Goal: Task Accomplishment & Management: Manage account settings

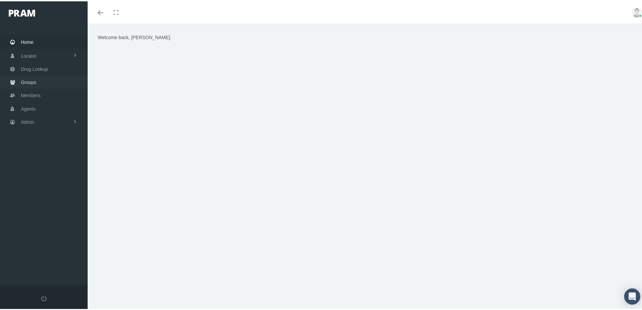
click at [27, 81] on span "Groups" at bounding box center [29, 80] width 16 height 13
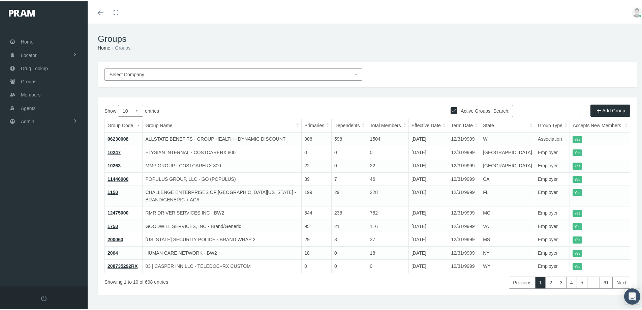
click at [142, 72] on span "Select Company" at bounding box center [127, 72] width 35 height 5
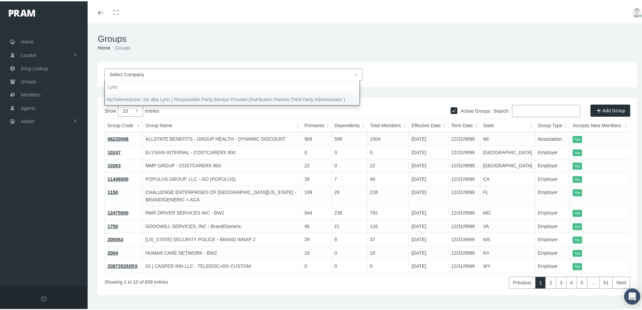
type input "Lyric"
select select "9146"
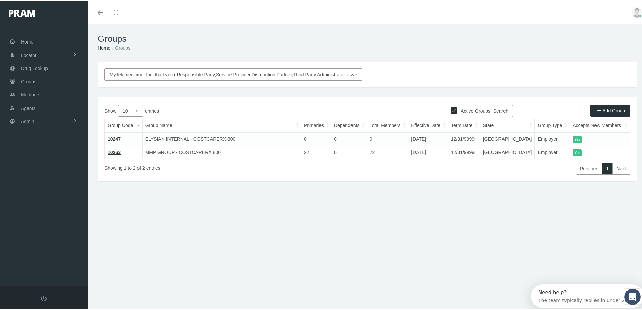
click at [117, 150] on link "10263" at bounding box center [114, 150] width 13 height 5
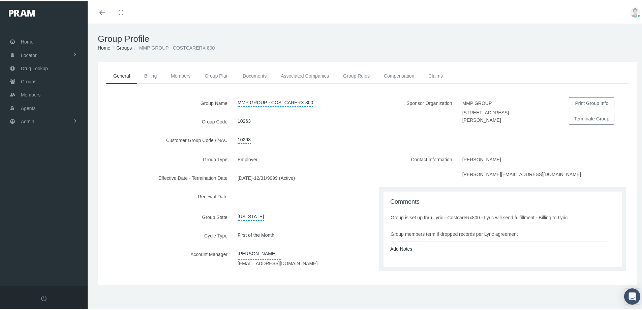
click at [183, 73] on link "Members" at bounding box center [181, 74] width 34 height 15
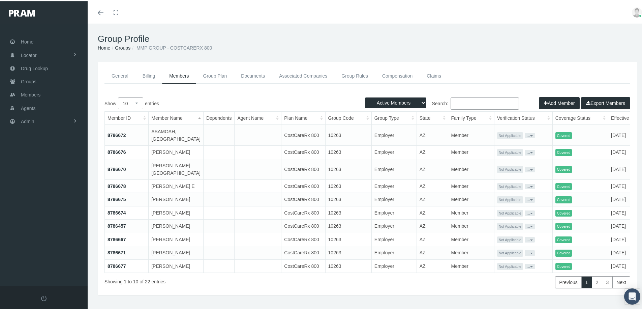
scroll to position [74, 0]
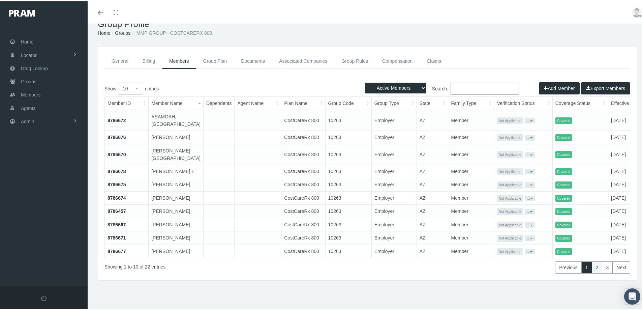
click at [593, 268] on link "2" at bounding box center [597, 266] width 11 height 12
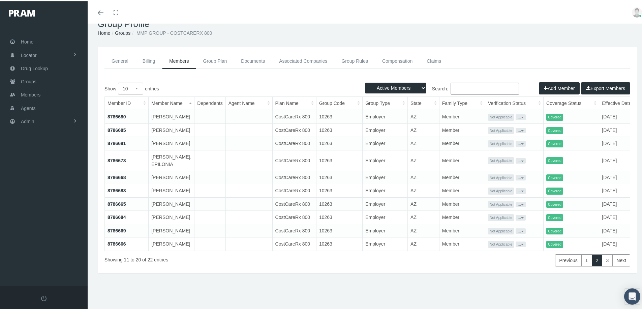
scroll to position [67, 0]
click at [603, 265] on link "3" at bounding box center [607, 259] width 11 height 12
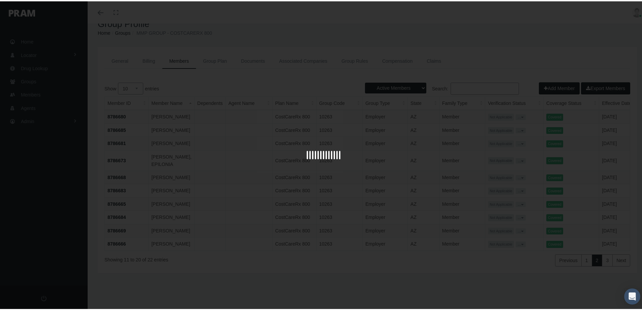
scroll to position [15, 0]
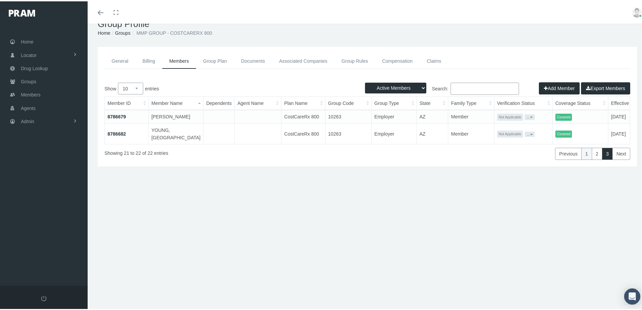
click at [581, 156] on link "1" at bounding box center [586, 152] width 11 height 12
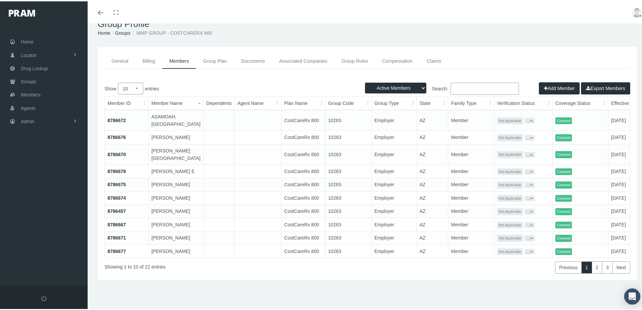
scroll to position [0, 0]
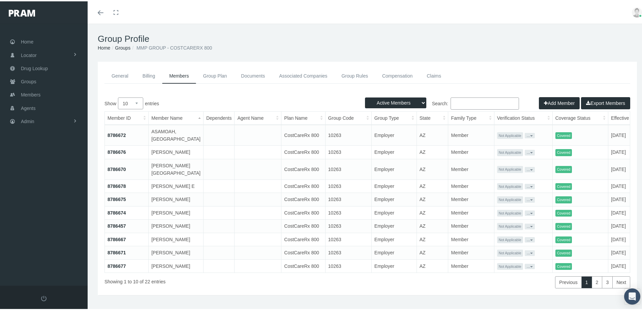
click at [123, 45] on link "Groups" at bounding box center [123, 46] width 16 height 5
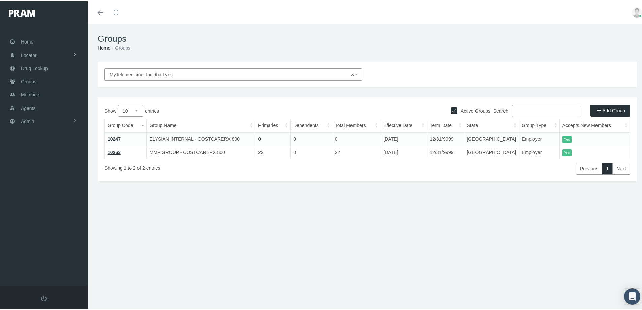
click at [516, 110] on input "Search:" at bounding box center [546, 109] width 68 height 12
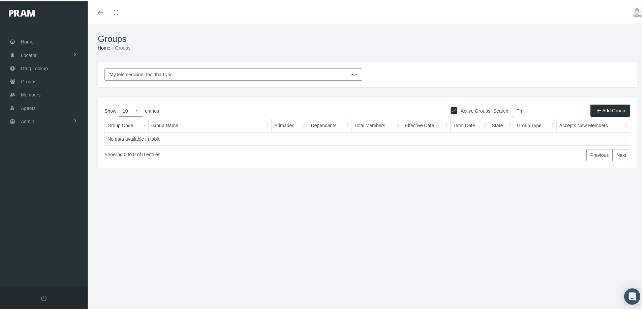
type input "T"
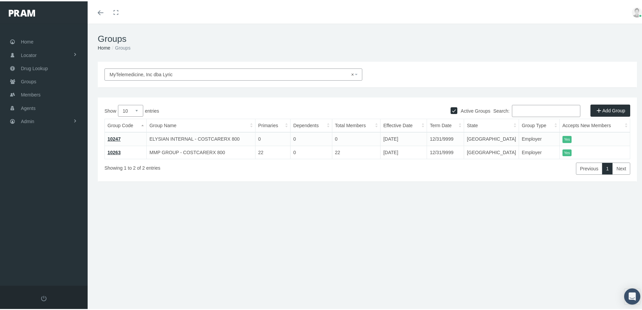
select select
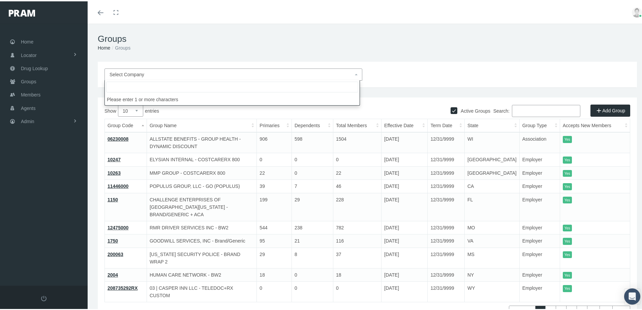
click at [522, 106] on input "Search:" at bounding box center [546, 109] width 68 height 12
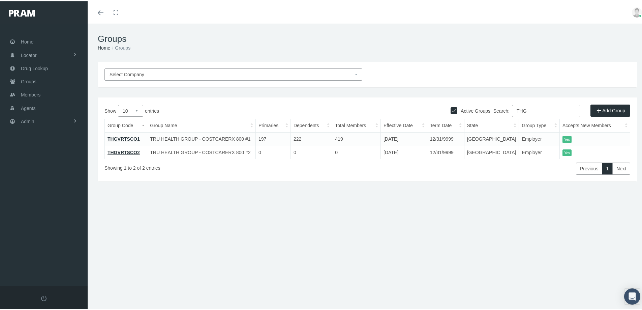
type input "THG"
click at [126, 137] on link "THGVRTSCO1" at bounding box center [124, 137] width 32 height 5
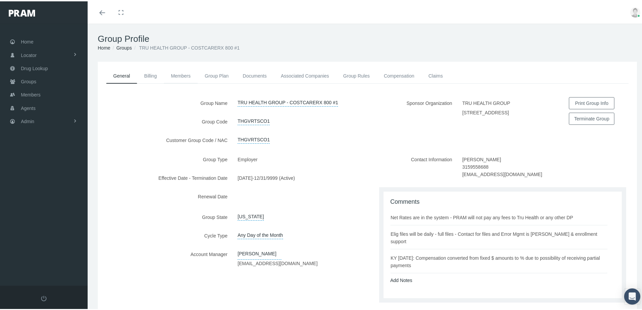
click at [182, 75] on link "Members" at bounding box center [181, 74] width 34 height 15
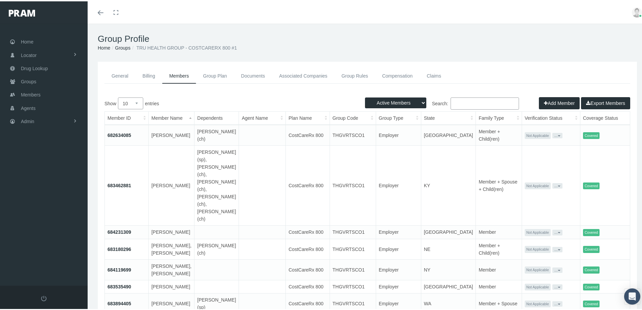
click at [119, 181] on link "683462881" at bounding box center [120, 183] width 24 height 5
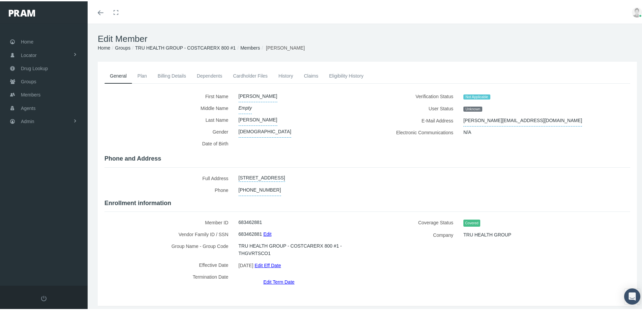
click at [238, 73] on link "Cardholder Files" at bounding box center [249, 74] width 45 height 15
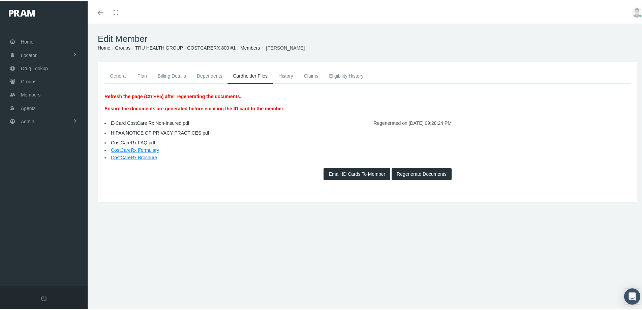
click at [130, 121] on link "E-Card CostCare Rx Non-Insured.pdf" at bounding box center [150, 121] width 79 height 5
click at [163, 233] on div "Edit Member Home Groups TRU HEALTH GROUP - COSTCARERX 800 #1 Members JOHN ANDER…" at bounding box center [367, 169] width 559 height 295
click at [239, 269] on div "Edit Member Home Groups TRU HEALTH GROUP - COSTCARERX 800 #1 Members JOHN ANDER…" at bounding box center [367, 169] width 559 height 295
click at [26, 121] on span "Admin" at bounding box center [27, 120] width 13 height 13
click at [40, 236] on span "Eligibility File Uploads" at bounding box center [51, 233] width 46 height 11
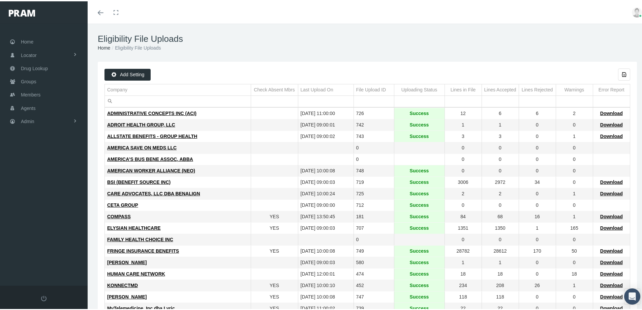
scroll to position [67, 0]
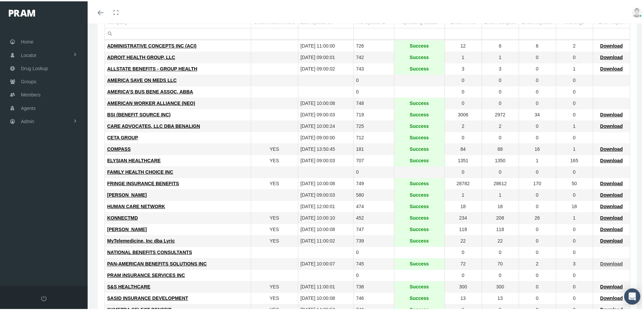
click at [615, 262] on span "Download" at bounding box center [611, 261] width 23 height 5
drag, startPoint x: 31, startPoint y: 92, endPoint x: 37, endPoint y: 99, distance: 9.3
click at [31, 92] on span "Members" at bounding box center [31, 93] width 20 height 13
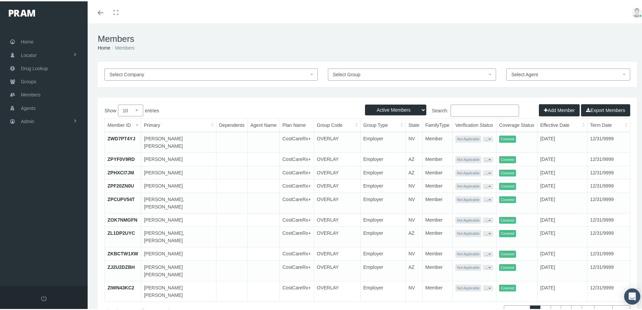
click at [454, 110] on input "Search:" at bounding box center [485, 109] width 68 height 12
paste input "SE00325820"
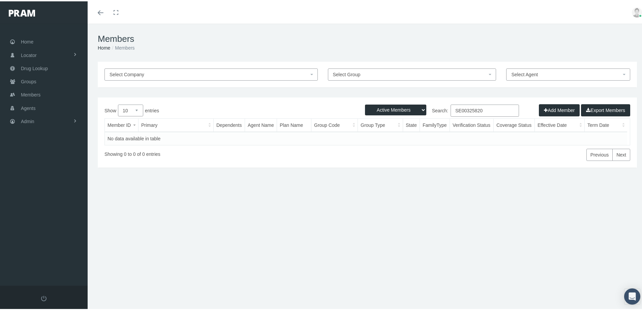
type input "SE00325820"
drag, startPoint x: 418, startPoint y: 107, endPoint x: 417, endPoint y: 112, distance: 4.6
click at [418, 107] on select "Active Members Terminated Members Active & Terminated" at bounding box center [395, 108] width 61 height 11
select select "2"
click at [365, 103] on select "Active Members Terminated Members Active & Terminated" at bounding box center [395, 108] width 61 height 11
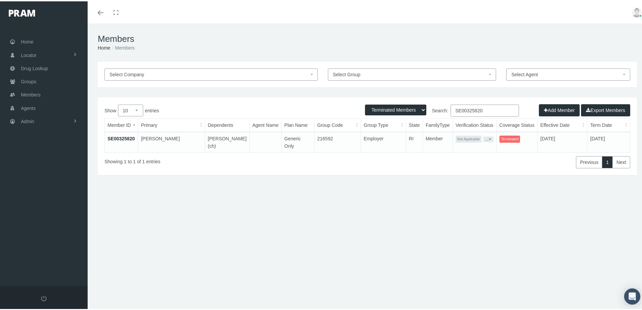
click at [123, 136] on link "SE00325820" at bounding box center [121, 136] width 27 height 5
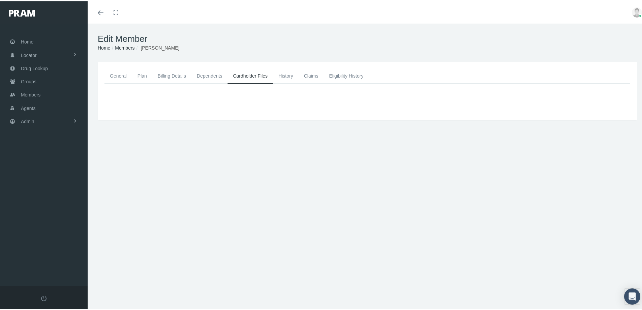
click at [114, 74] on link "General" at bounding box center [118, 74] width 28 height 15
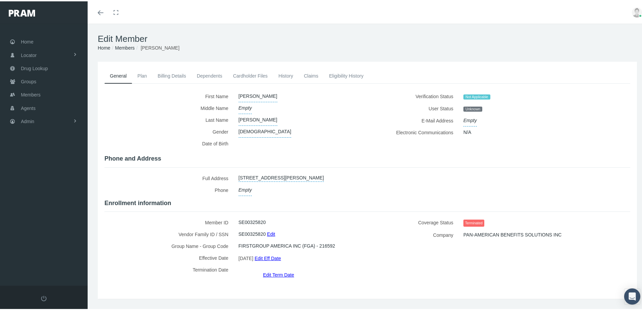
click at [337, 75] on link "Eligibility History" at bounding box center [346, 74] width 45 height 15
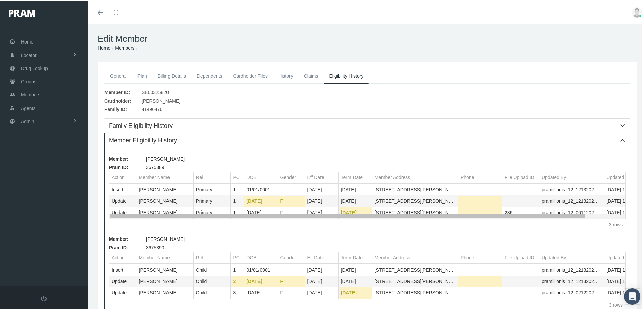
drag, startPoint x: 369, startPoint y: 216, endPoint x: 377, endPoint y: 218, distance: 9.0
click at [377, 218] on body "Toggle Fullscreen Toggle navigation Toggle menubar Toggle fullscreen Profile Lo…" at bounding box center [323, 155] width 647 height 310
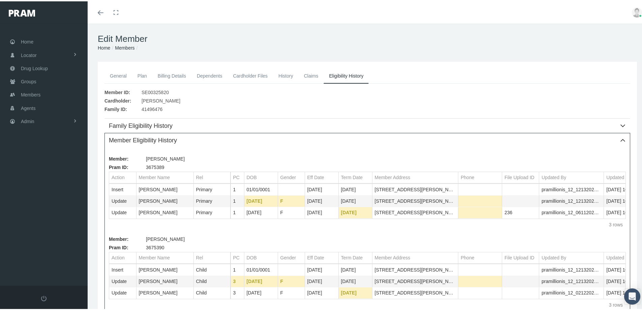
click at [119, 74] on link "General" at bounding box center [118, 74] width 28 height 15
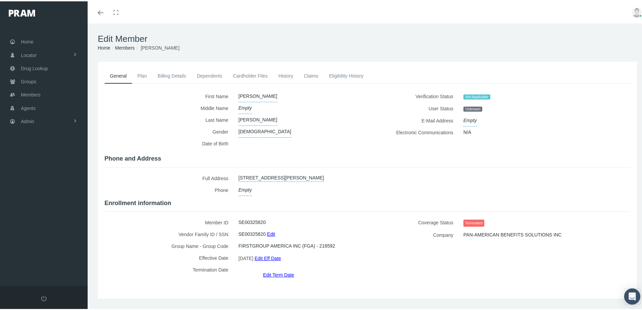
click at [276, 268] on link "Edit Term Date" at bounding box center [278, 273] width 31 height 10
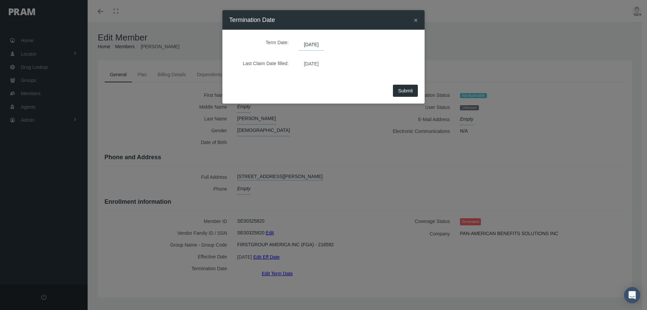
click at [324, 43] on span "06/11/2025" at bounding box center [311, 44] width 25 height 11
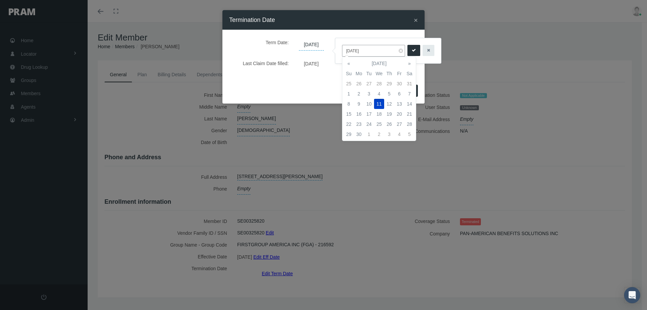
drag, startPoint x: 369, startPoint y: 52, endPoint x: 340, endPoint y: 54, distance: 29.1
click at [340, 54] on div "06/11/2025" at bounding box center [388, 50] width 106 height 25
type input "[DATE]"
click at [413, 49] on icon "submit" at bounding box center [414, 50] width 4 height 6
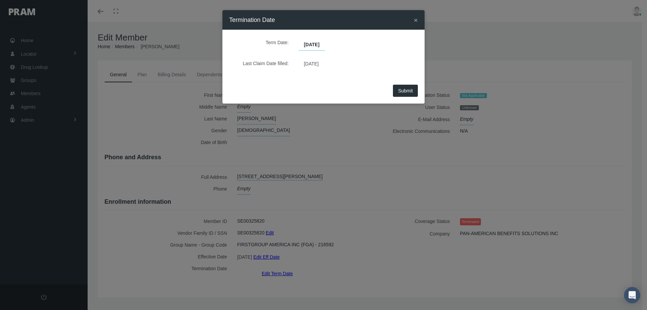
click at [406, 92] on span "Submit" at bounding box center [405, 90] width 15 height 5
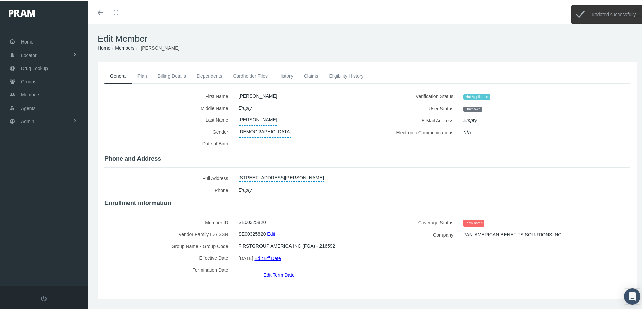
click at [275, 254] on link "Edit Eff Date" at bounding box center [267, 257] width 26 height 10
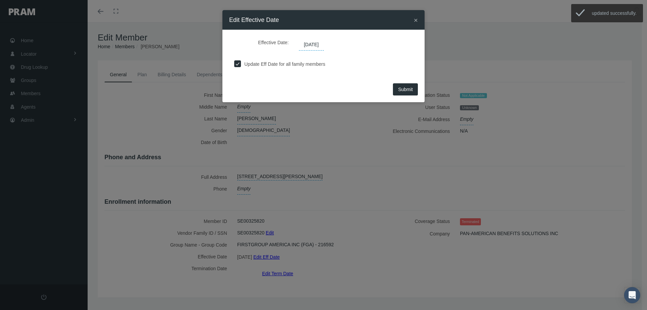
click at [332, 45] on div "Effective Date: 01/01/2025" at bounding box center [323, 43] width 179 height 14
click at [324, 44] on span "01/01/2025" at bounding box center [311, 44] width 25 height 11
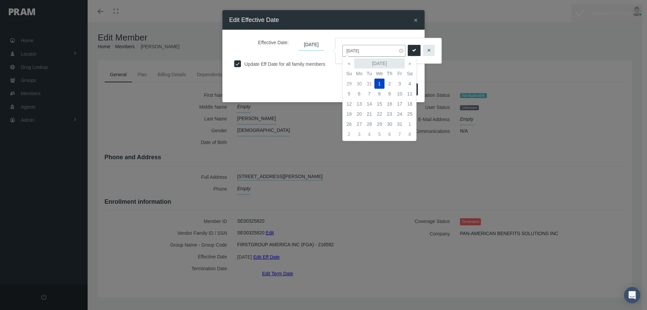
drag, startPoint x: 369, startPoint y: 51, endPoint x: 365, endPoint y: 68, distance: 16.9
click at [341, 51] on div "01/01/2025" at bounding box center [389, 50] width 106 height 25
type input "04/01/2025"
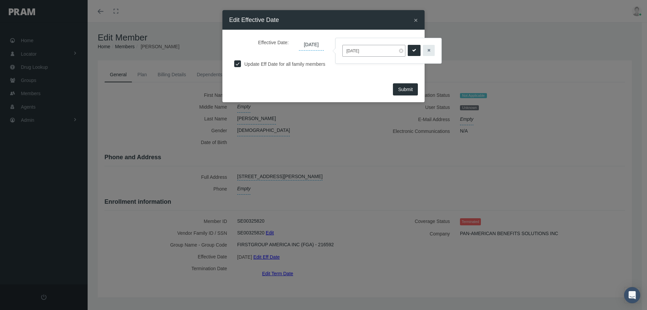
click at [411, 47] on button "submit" at bounding box center [414, 50] width 13 height 11
drag, startPoint x: 398, startPoint y: 90, endPoint x: 384, endPoint y: 111, distance: 24.6
click at [398, 90] on button "Submit" at bounding box center [405, 89] width 25 height 12
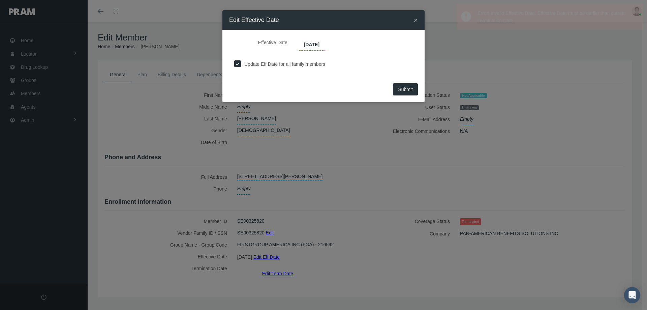
click at [405, 89] on span "Submit" at bounding box center [405, 89] width 15 height 5
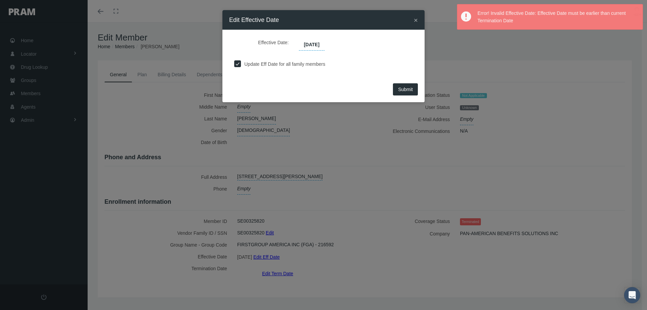
click at [416, 19] on span "×" at bounding box center [416, 20] width 4 height 8
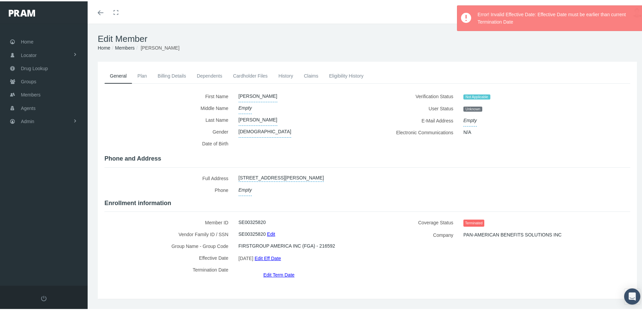
drag, startPoint x: 363, startPoint y: 225, endPoint x: 369, endPoint y: 223, distance: 6.8
click at [363, 225] on div "Member ID SE00325820 Vendor Family ID / SSN SE00325820 Edit Group Name - Group …" at bounding box center [233, 246] width 268 height 62
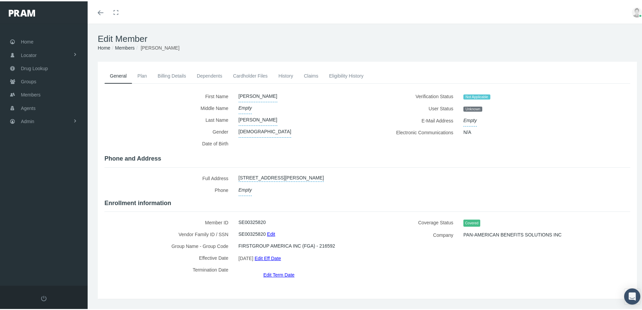
click at [273, 255] on link "Edit Eff Date" at bounding box center [267, 257] width 26 height 10
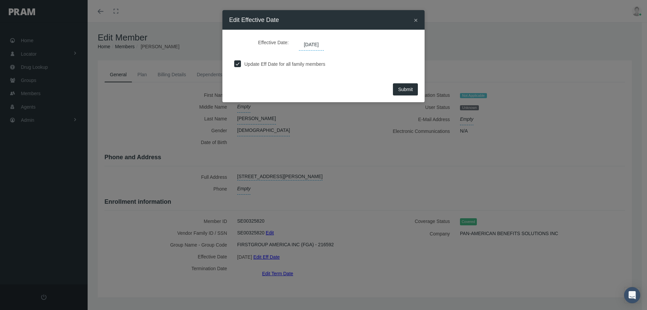
click at [238, 64] on input "checkbox" at bounding box center [237, 63] width 7 height 7
checkbox input "false"
click at [324, 45] on span "[DATE]" at bounding box center [311, 44] width 25 height 11
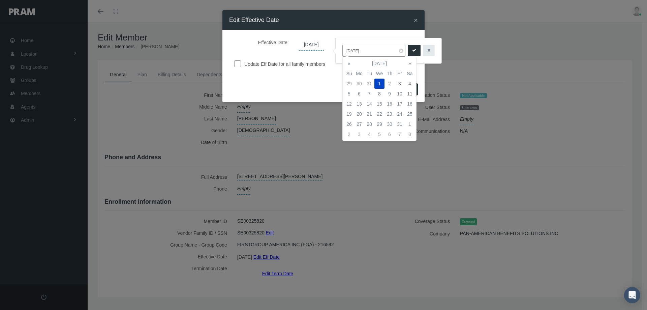
drag, startPoint x: 370, startPoint y: 51, endPoint x: 340, endPoint y: 52, distance: 29.7
click at [340, 51] on div "[DATE]" at bounding box center [389, 50] width 106 height 25
type input "04/01/2025"
click at [413, 50] on icon "submit" at bounding box center [414, 50] width 4 height 6
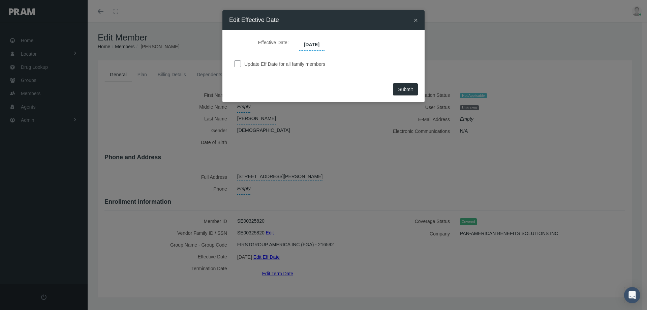
click at [402, 87] on span "Submit" at bounding box center [405, 89] width 15 height 5
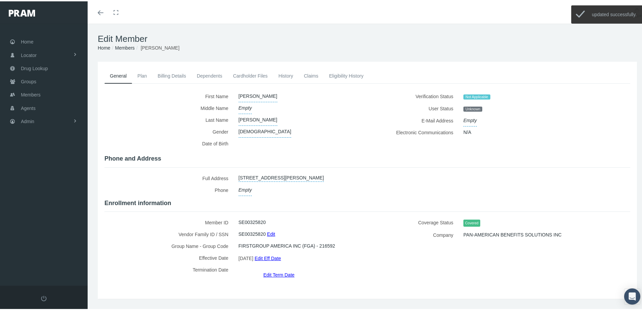
click at [360, 259] on div "Member ID SE00325820 Vendor Family ID / SSN SE00325820 Edit Group Name - Group …" at bounding box center [233, 246] width 268 height 62
drag, startPoint x: 332, startPoint y: 76, endPoint x: 334, endPoint y: 84, distance: 8.3
click at [332, 76] on link "Eligibility History" at bounding box center [346, 74] width 45 height 15
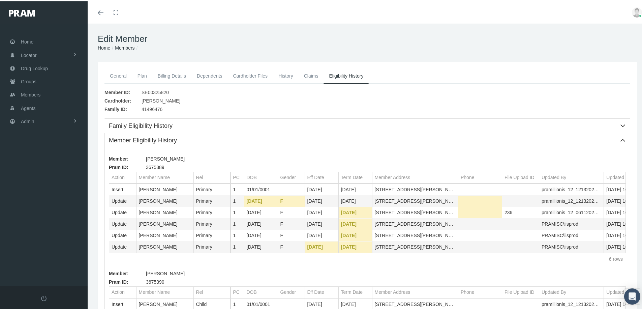
click at [285, 75] on link "History" at bounding box center [286, 74] width 26 height 15
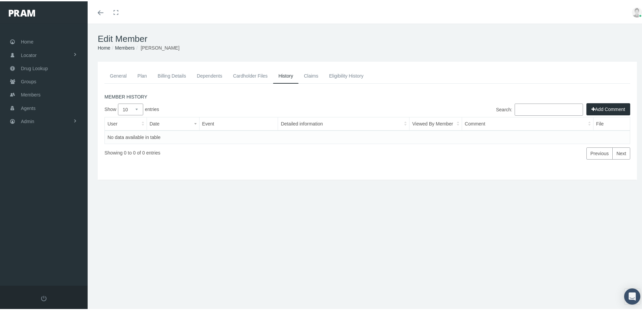
click at [599, 107] on button "Add Comment" at bounding box center [608, 108] width 44 height 12
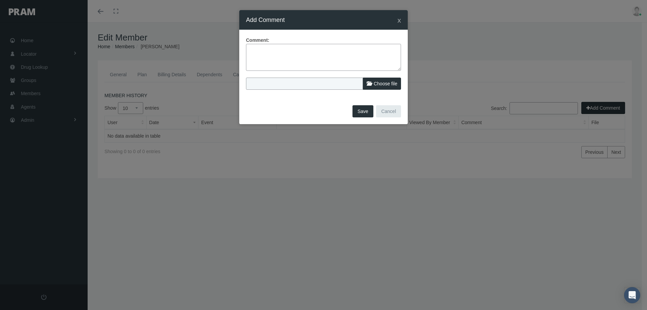
click at [262, 51] on textarea at bounding box center [323, 57] width 155 height 27
type textarea "Elig file dated 08/13/2025 came over updating member to active - Eff date of 04…"
click at [360, 111] on button "Save" at bounding box center [362, 111] width 21 height 12
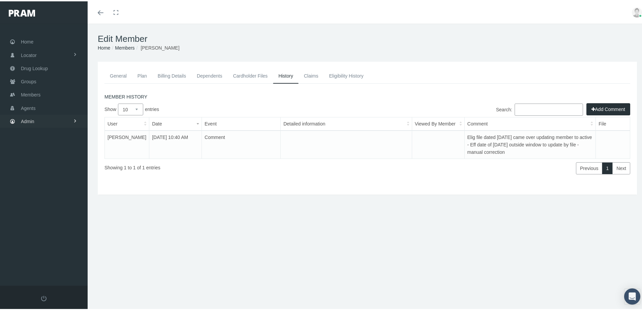
click at [25, 120] on span "Admin" at bounding box center [27, 120] width 13 height 13
click at [38, 231] on span "Eligibility File Uploads" at bounding box center [51, 233] width 46 height 11
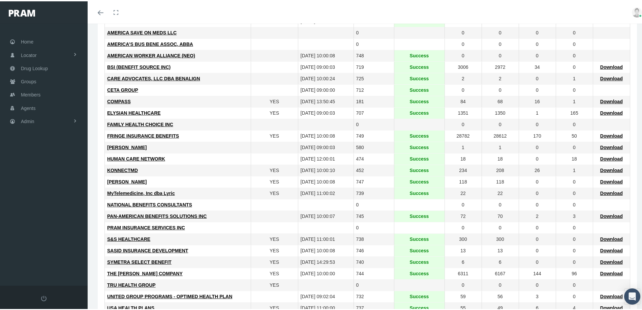
scroll to position [149, 0]
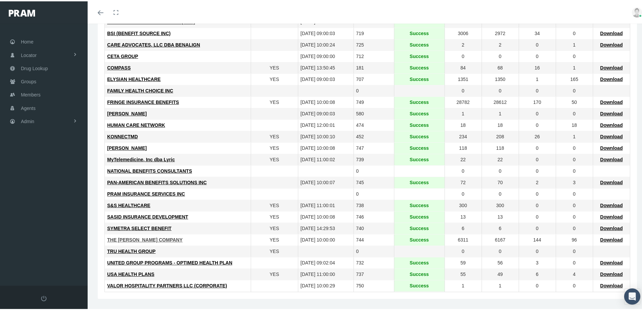
click at [131, 238] on span "THE [PERSON_NAME] COMPANY" at bounding box center [144, 238] width 75 height 5
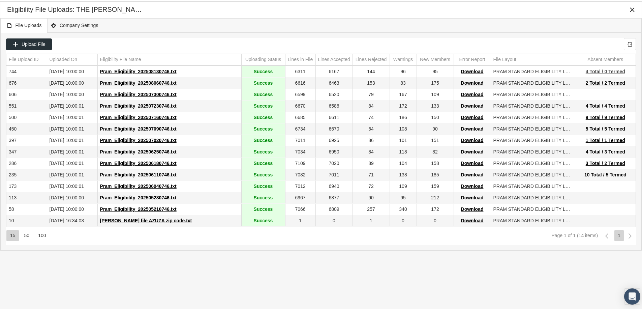
click at [596, 70] on span "4 Total / 0 Termed" at bounding box center [605, 69] width 39 height 5
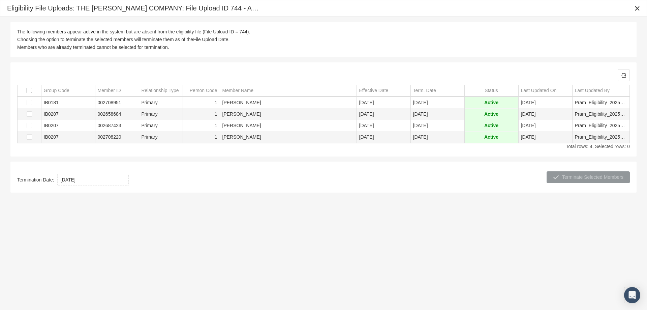
click at [29, 91] on span "Select all" at bounding box center [29, 90] width 5 height 5
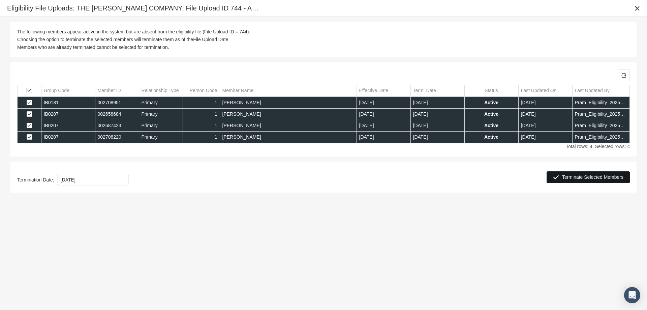
click at [587, 176] on span "Terminate Selected Members" at bounding box center [592, 176] width 61 height 5
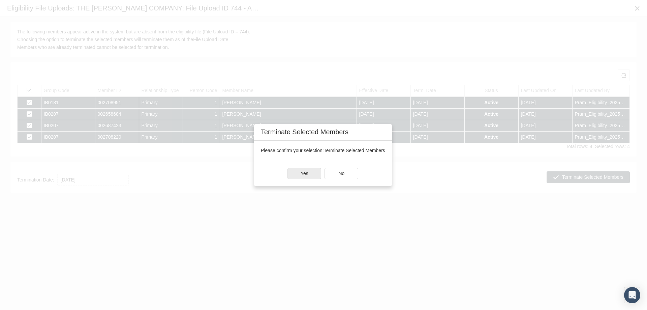
click at [298, 173] on div "Yes" at bounding box center [304, 173] width 33 height 10
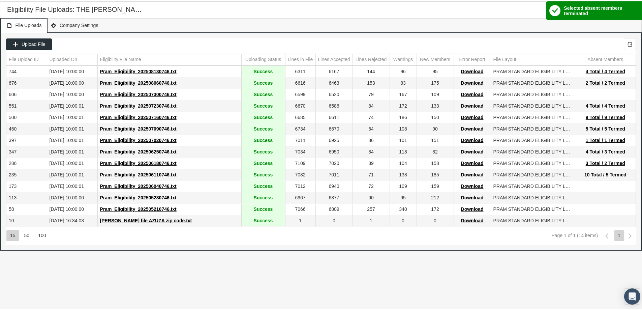
click at [478, 18] on div "File Uploads Company Settings" at bounding box center [320, 24] width 641 height 14
click at [630, 9] on icon "Close" at bounding box center [632, 8] width 6 height 6
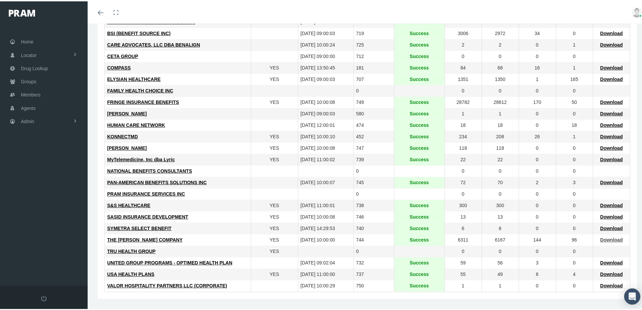
click at [604, 238] on span "Download" at bounding box center [611, 238] width 23 height 5
click at [26, 81] on span "Groups" at bounding box center [29, 80] width 16 height 13
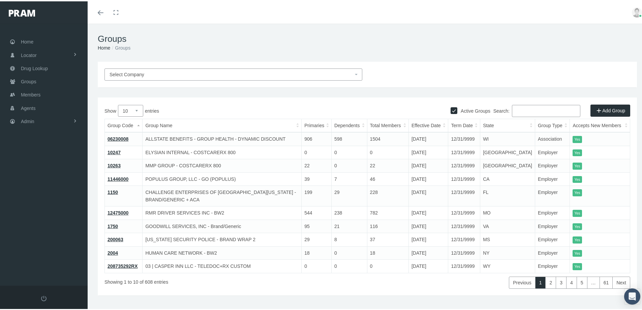
click at [515, 108] on input "Search:" at bounding box center [546, 109] width 68 height 12
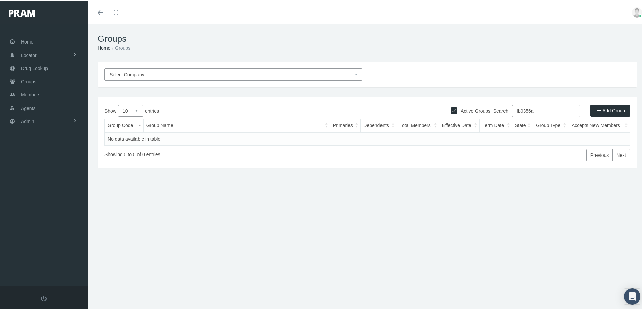
type input "Ib0356a"
click at [451, 109] on input "Active Groups" at bounding box center [454, 108] width 7 height 7
checkbox input "false"
click at [528, 110] on input "Ib0356a" at bounding box center [546, 109] width 68 height 12
type input "Ib0356"
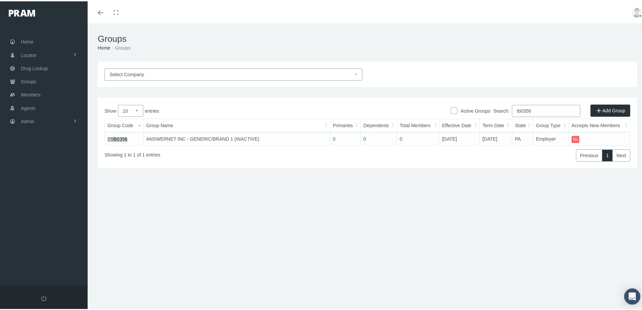
click at [268, 292] on div "Groups Home Groups Select Company Active Groups Add Group Show 10 0" at bounding box center [367, 169] width 559 height 295
click at [183, 213] on div "Select Company Active Groups Add Group Show 10 25 50 100 entries Search: Ib0356…" at bounding box center [367, 144] width 559 height 168
click at [137, 72] on span "Select Company" at bounding box center [127, 72] width 35 height 5
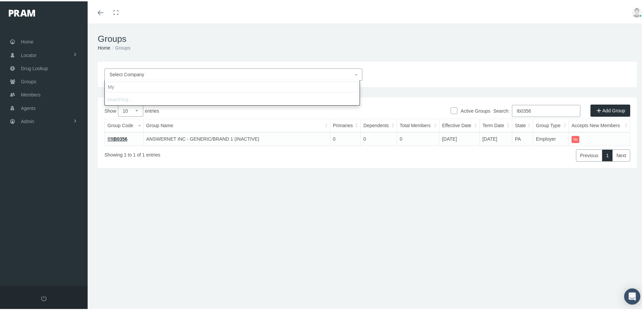
type input "M"
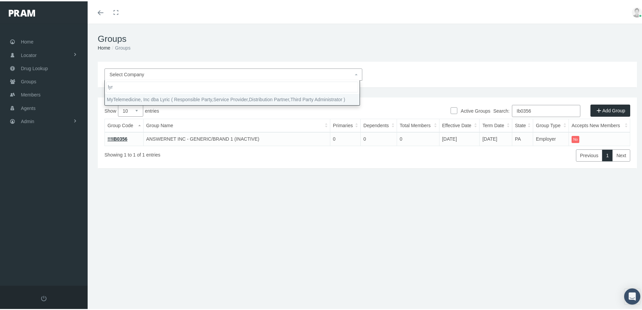
type input "lyr"
select select "9146"
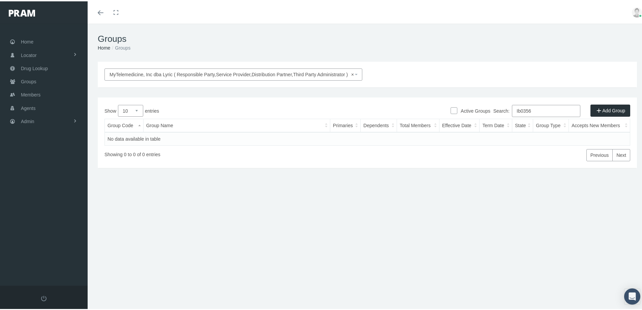
drag, startPoint x: 529, startPoint y: 108, endPoint x: 494, endPoint y: 111, distance: 34.5
click at [494, 111] on label "Search: Ib0356" at bounding box center [536, 109] width 87 height 12
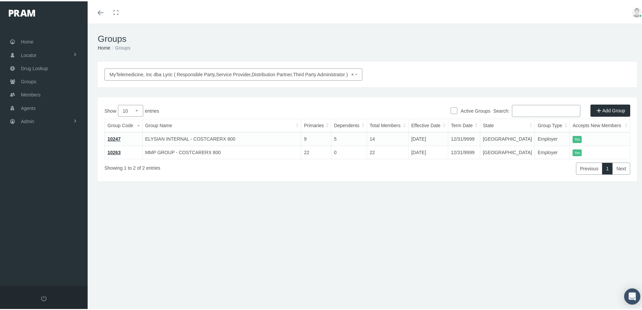
drag, startPoint x: 185, startPoint y: 260, endPoint x: 151, endPoint y: 236, distance: 41.6
click at [184, 259] on div "Groups Home Groups MyTelemedicine, Inc dba Lyric ( Responsible Party,Service Pr…" at bounding box center [367, 169] width 559 height 295
click at [264, 182] on div "MyTelemedicine, Inc dba Lyric ( Responsible Party,Service Provider,Distribution…" at bounding box center [367, 144] width 559 height 168
click at [29, 94] on span "Members" at bounding box center [31, 93] width 20 height 13
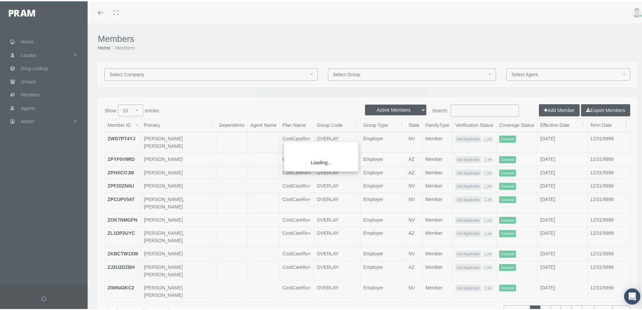
drag, startPoint x: 451, startPoint y: 108, endPoint x: 497, endPoint y: 109, distance: 46.9
click at [451, 108] on div "Loading..." at bounding box center [321, 155] width 642 height 310
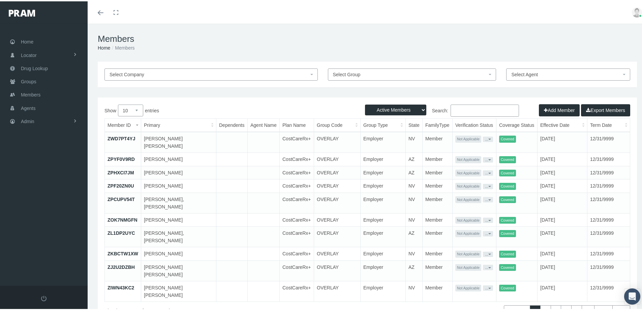
click at [455, 109] on input "Search:" at bounding box center [485, 109] width 68 height 12
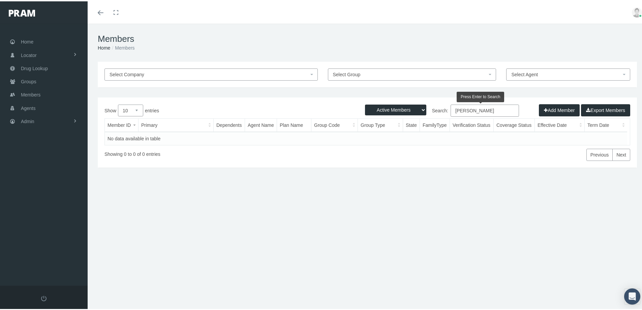
click at [477, 108] on input "Susan Dickerson" at bounding box center [485, 109] width 68 height 12
type input "[PERSON_NAME]"
drag, startPoint x: 457, startPoint y: 156, endPoint x: 456, endPoint y: 160, distance: 4.2
click at [456, 158] on div "Previous Next" at bounding box center [477, 152] width 307 height 16
click at [487, 111] on input "[PERSON_NAME]" at bounding box center [485, 109] width 68 height 12
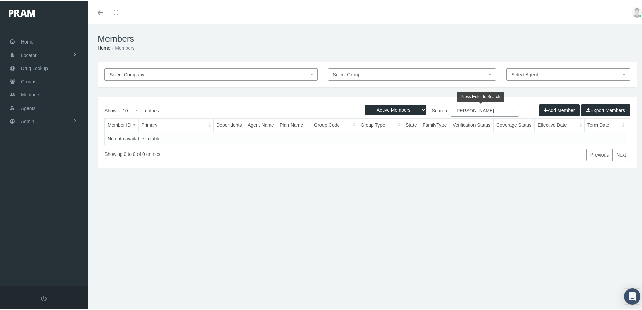
click at [417, 109] on select "Active Members Terminated Members Active & Terminated" at bounding box center [395, 108] width 61 height 11
select select "3"
click at [365, 103] on select "Active Members Terminated Members Active & Terminated" at bounding box center [395, 108] width 61 height 11
click at [31, 92] on span "Members" at bounding box center [31, 93] width 20 height 13
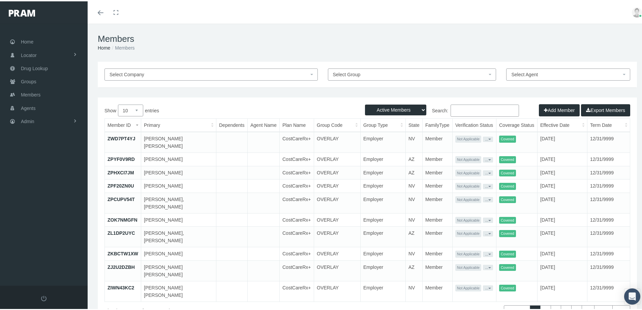
click at [456, 108] on input "Search:" at bounding box center [485, 109] width 68 height 12
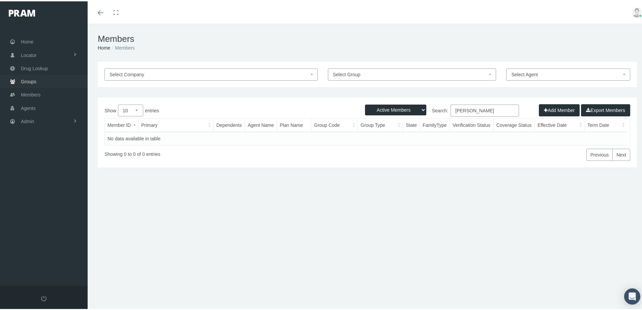
type input "[PERSON_NAME]"
click at [32, 80] on span "Groups" at bounding box center [29, 80] width 16 height 13
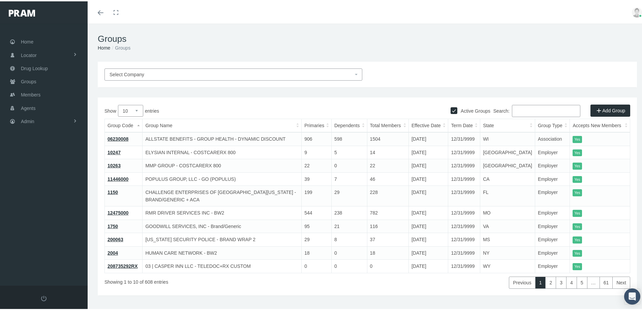
click at [514, 109] on input "Search:" at bounding box center [546, 109] width 68 height 12
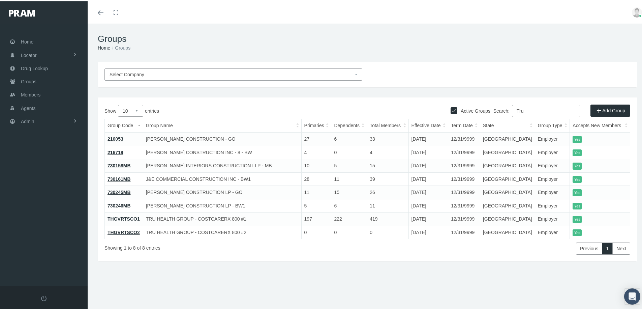
type input "Tru"
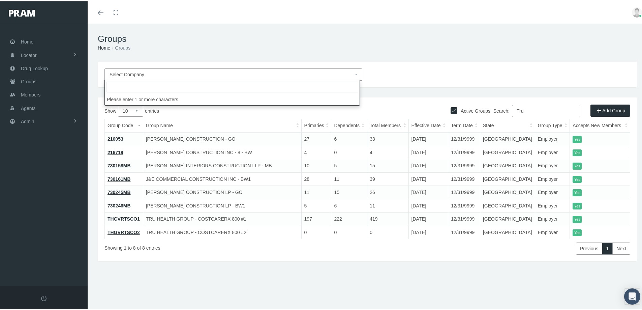
click at [134, 69] on span "Select Company" at bounding box center [233, 73] width 258 height 12
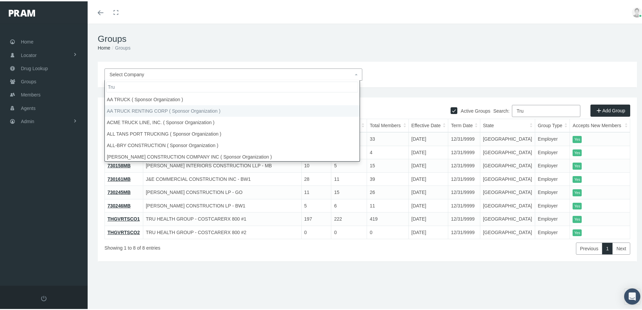
type input "Tru"
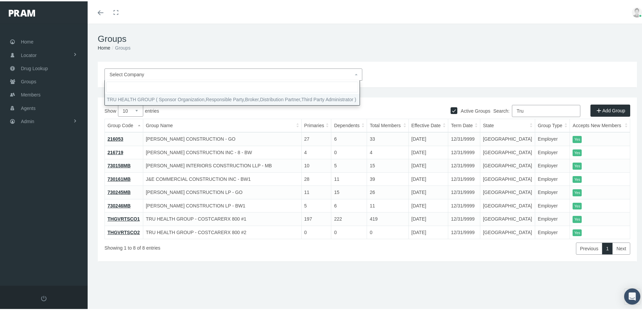
select select "9118"
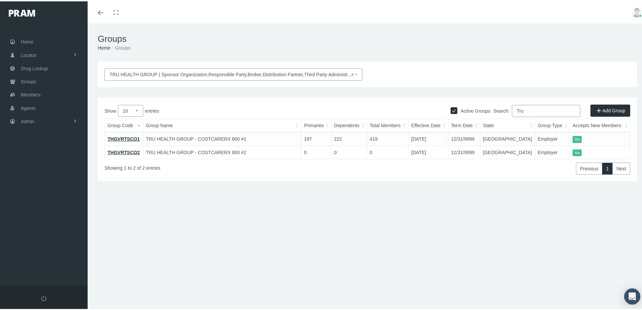
click at [127, 138] on link "THGVRTSCO1" at bounding box center [124, 137] width 32 height 5
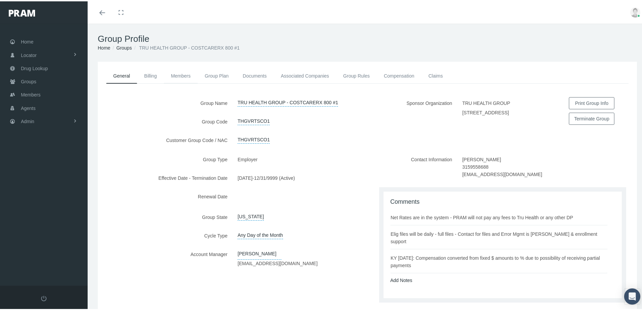
click at [178, 73] on link "Members" at bounding box center [181, 74] width 34 height 15
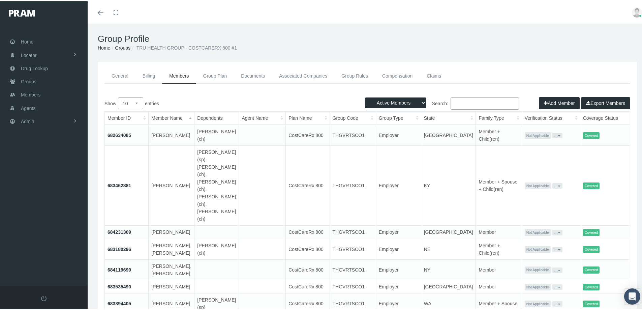
scroll to position [119, 0]
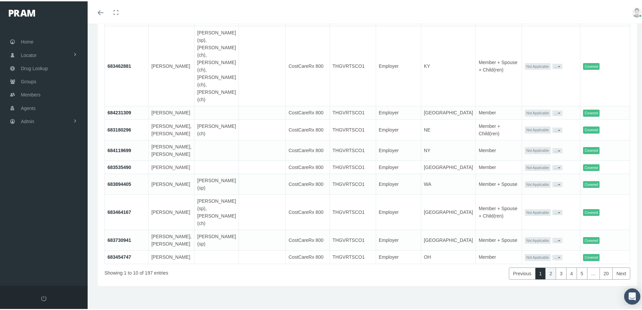
click at [548, 269] on link "2" at bounding box center [550, 272] width 11 height 12
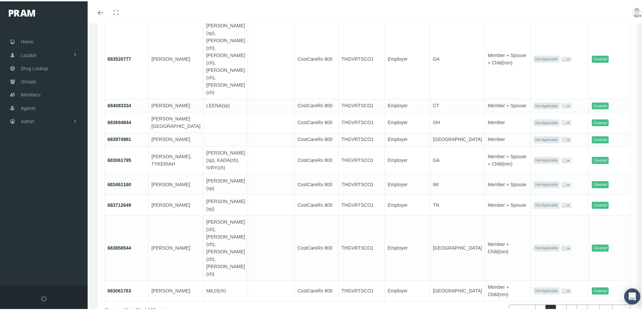
scroll to position [119, 0]
click at [557, 303] on link "3" at bounding box center [561, 309] width 11 height 12
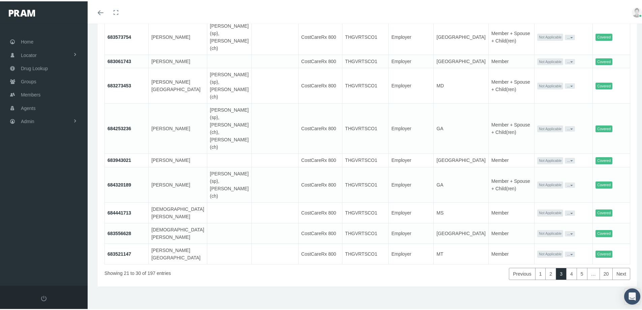
scroll to position [75, 0]
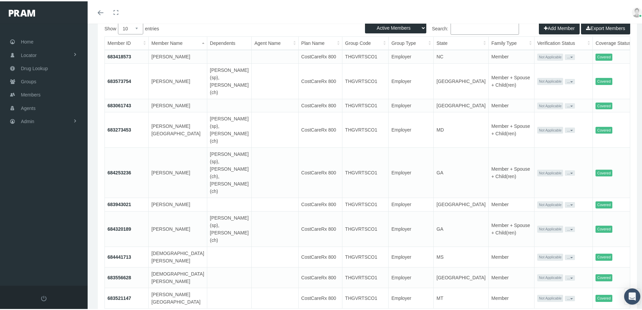
click at [568, 309] on link "4" at bounding box center [571, 316] width 11 height 12
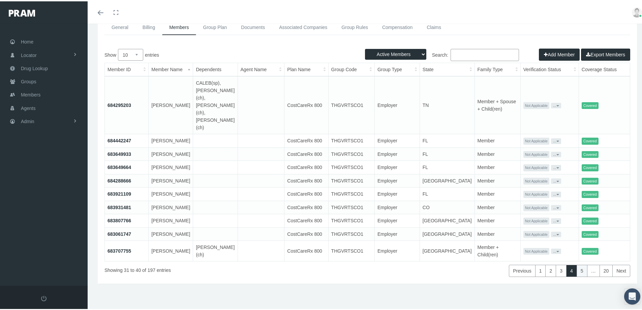
click at [579, 275] on link "5" at bounding box center [582, 269] width 11 height 12
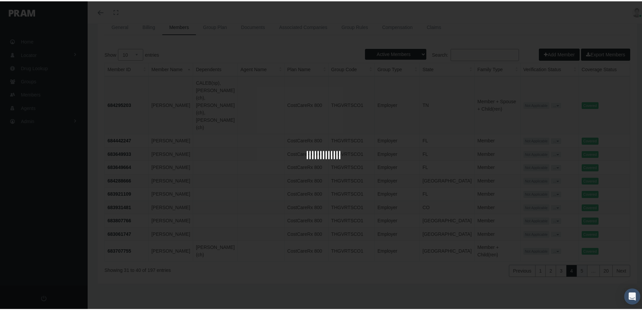
scroll to position [77, 0]
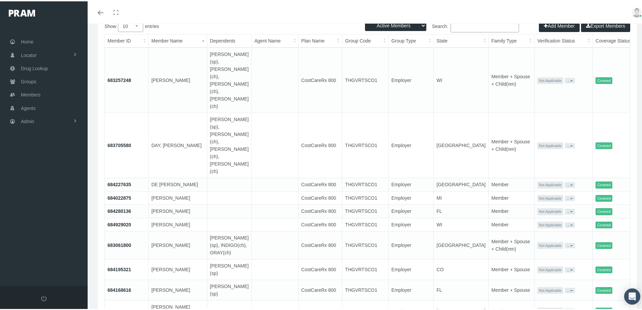
click at [118, 220] on link "684929020" at bounding box center [120, 222] width 24 height 5
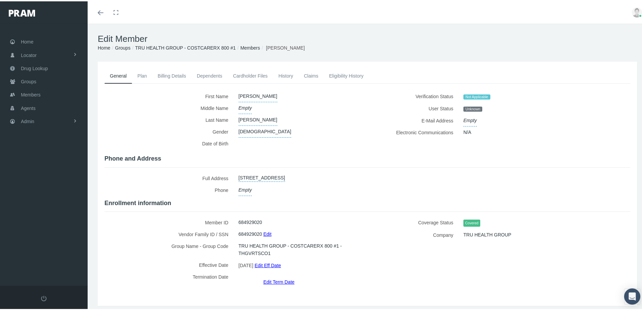
click at [266, 118] on div "[PERSON_NAME]" at bounding box center [298, 119] width 129 height 12
click at [258, 119] on span "[PERSON_NAME]" at bounding box center [258, 119] width 39 height 12
click at [251, 119] on input "[PERSON_NAME]" at bounding box center [270, 119] width 63 height 12
type input "[PERSON_NAME]"
click at [308, 117] on icon "submit" at bounding box center [310, 118] width 4 height 6
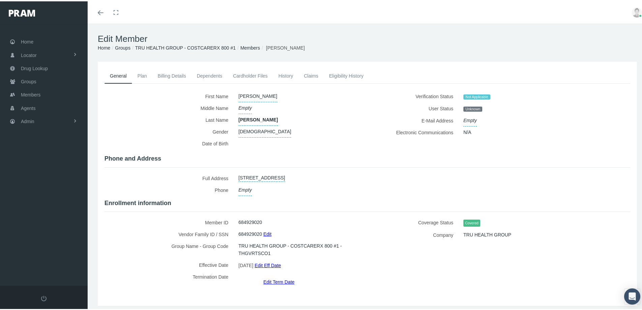
click at [310, 127] on div "[DEMOGRAPHIC_DATA]" at bounding box center [298, 130] width 129 height 12
click at [317, 281] on div "General Plan Billing Details Dependents Cardholder Files" at bounding box center [367, 182] width 543 height 231
click at [171, 278] on label "Termination Date" at bounding box center [168, 276] width 129 height 15
click at [126, 109] on label "Middle Name" at bounding box center [168, 107] width 129 height 12
click at [119, 246] on label "Group Name - Group Code" at bounding box center [168, 248] width 129 height 19
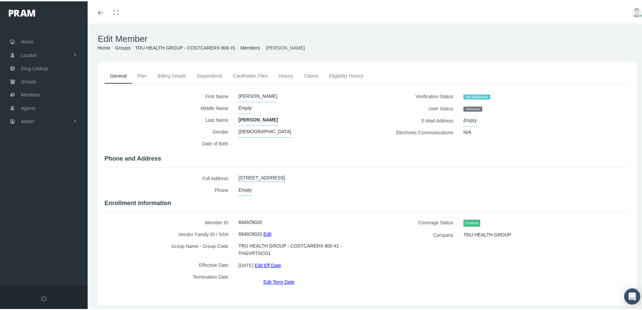
click at [115, 258] on label "Effective Date" at bounding box center [168, 263] width 129 height 12
drag, startPoint x: 128, startPoint y: 266, endPoint x: 133, endPoint y: 269, distance: 6.4
click at [128, 266] on label "Effective Date" at bounding box center [168, 263] width 129 height 12
